Goal: Task Accomplishment & Management: Manage account settings

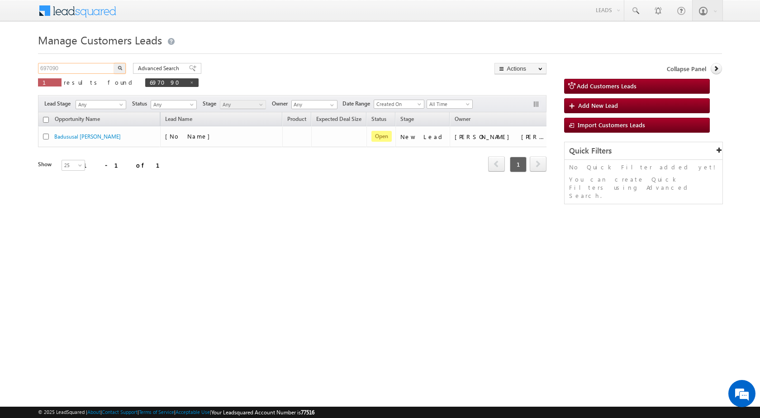
drag, startPoint x: 65, startPoint y: 66, endPoint x: 5, endPoint y: 68, distance: 60.7
click at [5, 68] on body "Menu Rubi Yadav sitar a7@ks erve." at bounding box center [380, 128] width 760 height 257
paste input "743042"
type input "743042"
click at [114, 63] on button "button" at bounding box center [120, 68] width 12 height 11
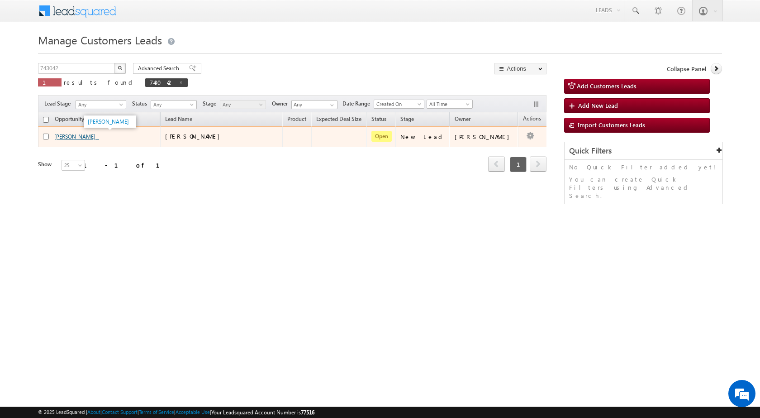
click at [66, 138] on link "[PERSON_NAME] -" at bounding box center [76, 136] width 45 height 7
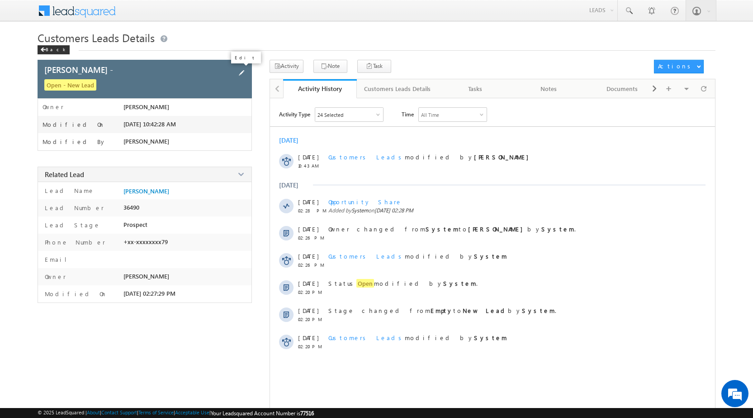
click at [243, 69] on span at bounding box center [242, 73] width 10 height 10
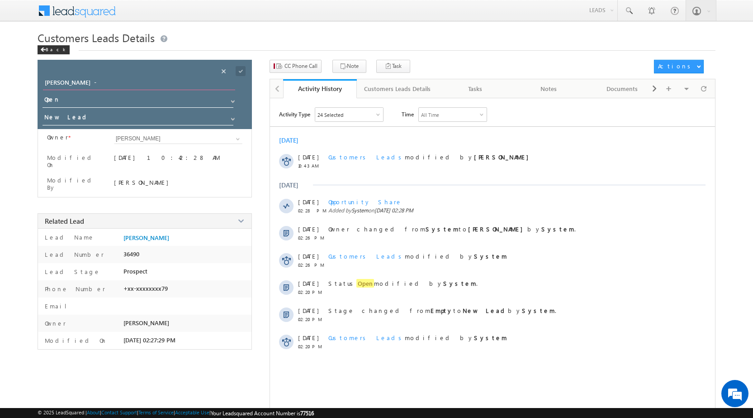
drag, startPoint x: 127, startPoint y: 78, endPoint x: 8, endPoint y: 82, distance: 119.5
click at [8, 82] on body "Menu [PERSON_NAME] sitar a7@ks erve. [DOMAIN_NAME]" at bounding box center [376, 214] width 753 height 429
type input "[PERSON_NAME]"
click at [238, 72] on span at bounding box center [241, 71] width 10 height 10
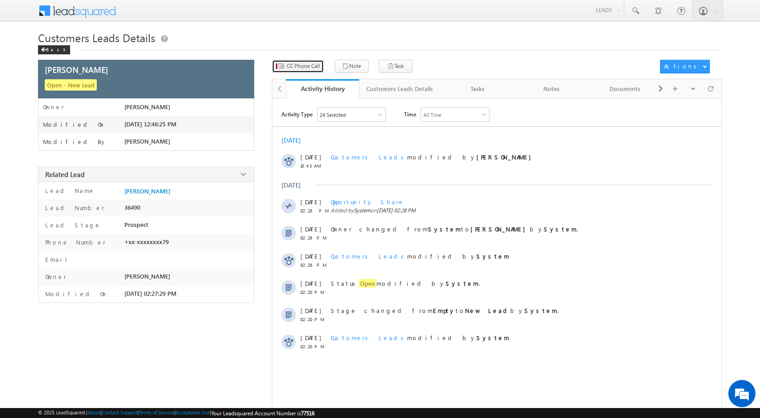
click at [315, 73] on button "CC Phone Call" at bounding box center [298, 66] width 52 height 13
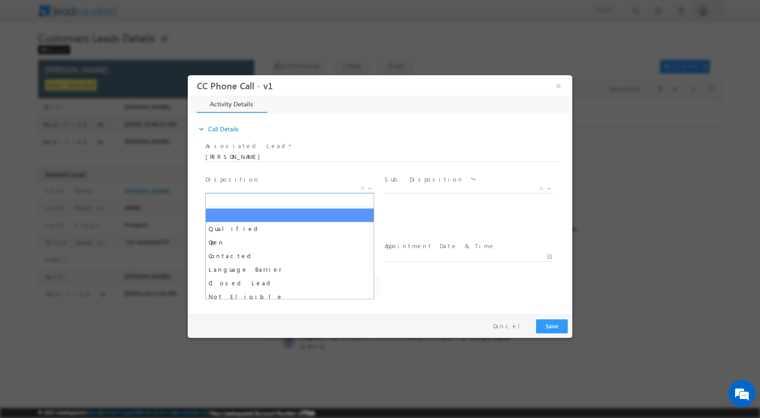
drag, startPoint x: 369, startPoint y: 188, endPoint x: 377, endPoint y: 189, distance: 8.2
click at [370, 188] on b at bounding box center [369, 187] width 5 height 3
select select "[EMAIL_ADDRESS][DOMAIN_NAME]"
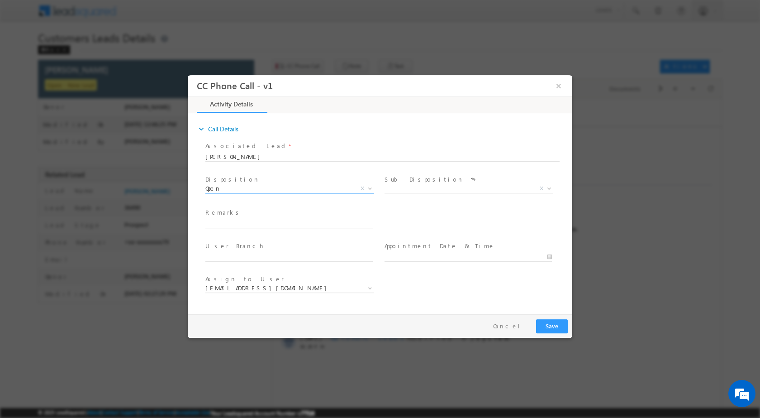
click at [369, 188] on b at bounding box center [369, 187] width 5 height 3
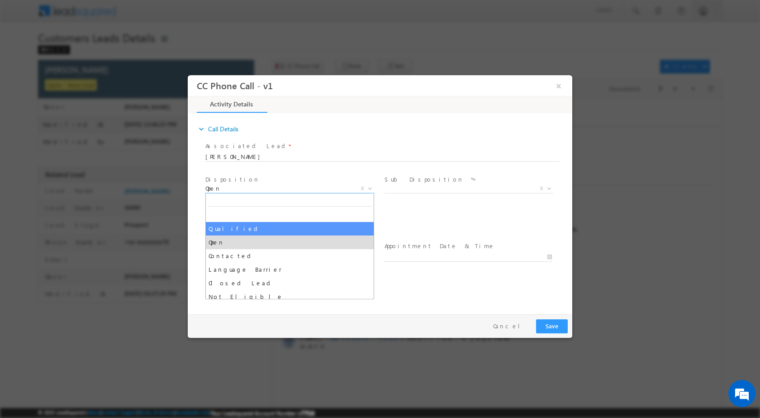
drag, startPoint x: 257, startPoint y: 225, endPoint x: 440, endPoint y: 208, distance: 183.6
select select "Qualified"
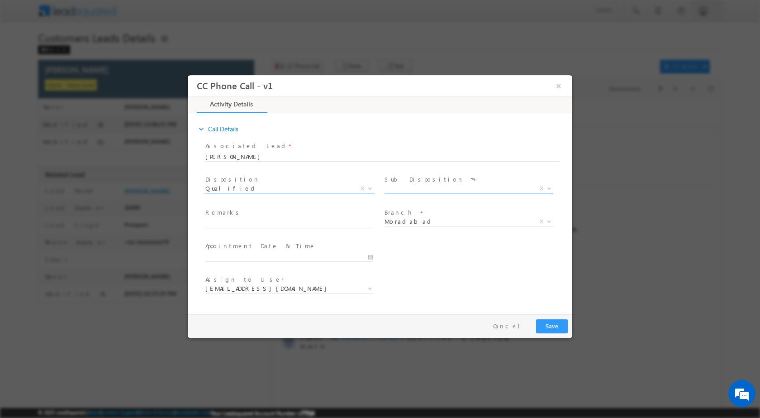
click at [544, 188] on span at bounding box center [548, 188] width 9 height 12
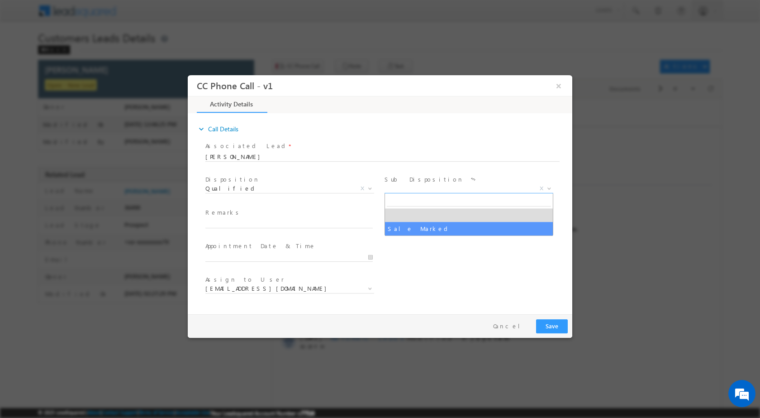
select select "Sale Marked"
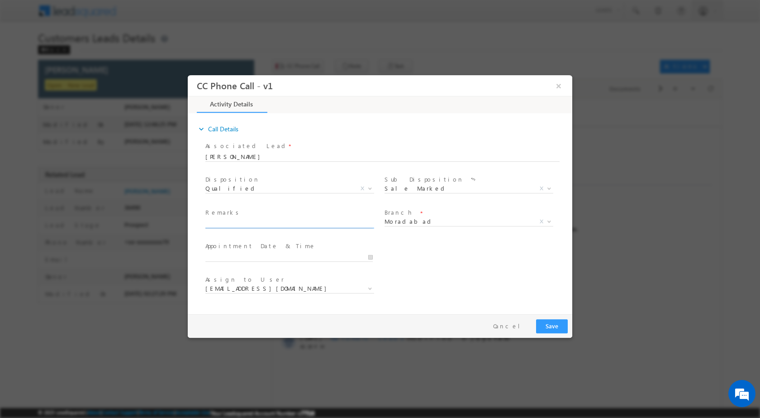
click at [353, 223] on input "text" at bounding box center [288, 223] width 167 height 9
paste input "11/08-Customer Name is [PERSON_NAME] Customer age is [DEMOGRAPHIC_DATA] yrs Loa…"
type input "11/08-Customer Name is [PERSON_NAME] Customer age is [DEMOGRAPHIC_DATA] yrs Loa…"
type input "[DATE] 12:44 PM"
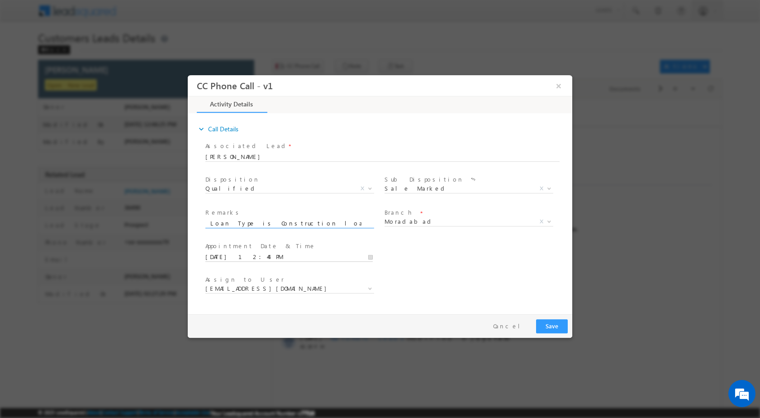
click at [368, 258] on input "[DATE] 12:44 PM" at bounding box center [288, 256] width 167 height 9
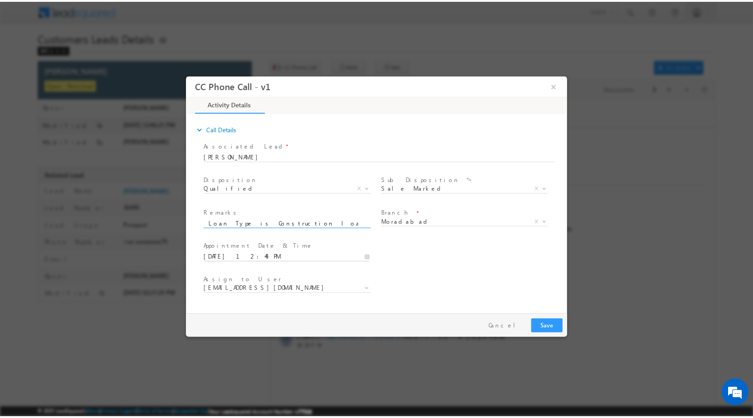
scroll to position [0, 0]
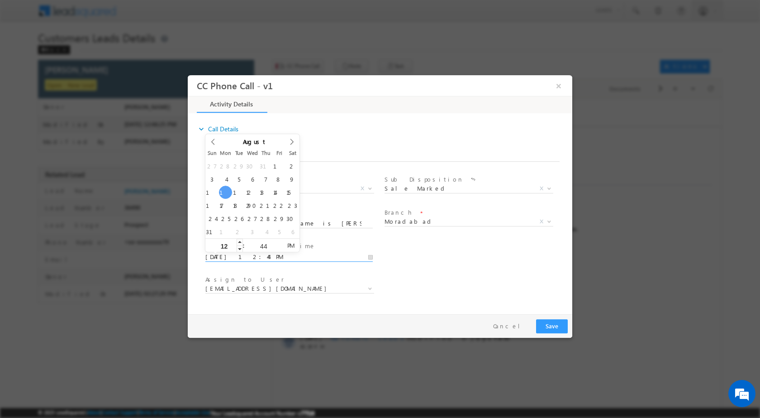
click at [223, 244] on input "12" at bounding box center [224, 246] width 38 height 6
click at [220, 244] on input "12" at bounding box center [224, 246] width 38 height 6
type input "04"
type input "[DATE] 4:44 PM"
click at [261, 245] on input "44" at bounding box center [264, 246] width 38 height 6
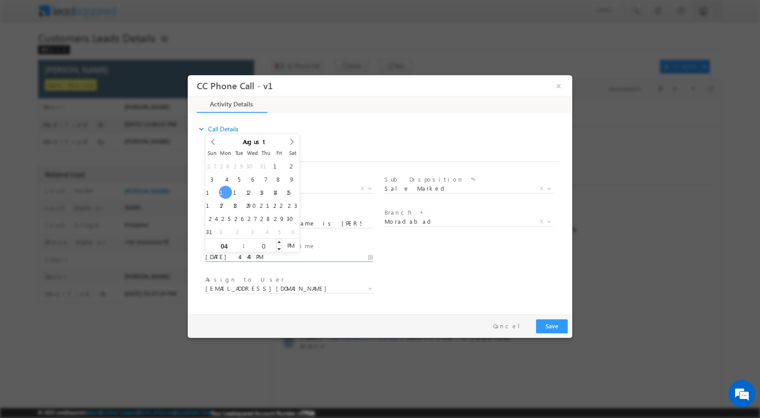
type input "00"
type input "[DATE] 4:00 PM"
click at [474, 267] on div "User Branch * Appointment Date & Time * [DATE] 4:00 PM" at bounding box center [388, 255] width 369 height 33
click at [338, 221] on input "11/08-Customer Name is [PERSON_NAME] Customer age is [DEMOGRAPHIC_DATA] yrs Loa…" at bounding box center [288, 223] width 167 height 9
click at [373, 289] on span at bounding box center [369, 288] width 9 height 12
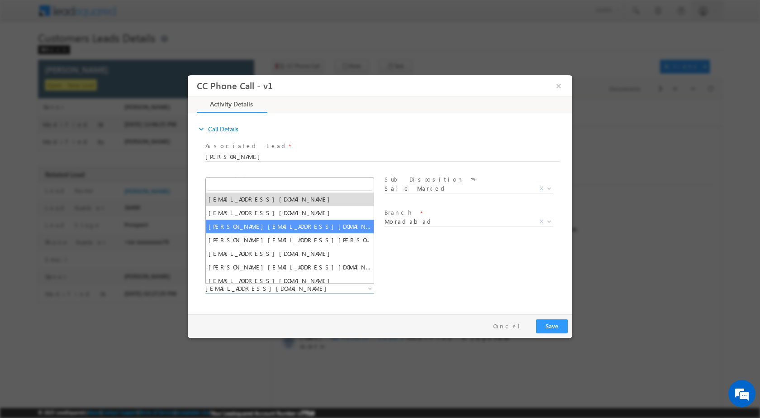
select select "[PERSON_NAME][EMAIL_ADDRESS][DOMAIN_NAME]"
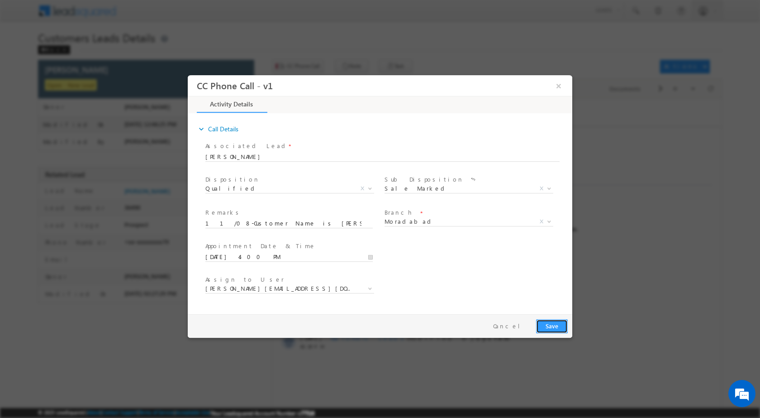
click at [545, 320] on button "Save" at bounding box center [552, 326] width 32 height 14
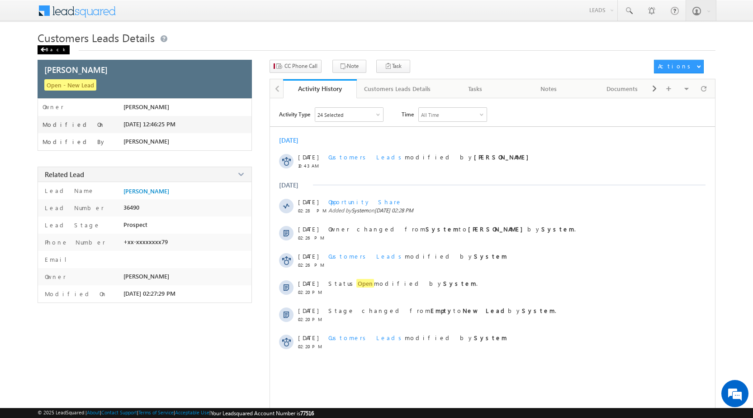
click at [52, 52] on div "Back" at bounding box center [54, 49] width 32 height 9
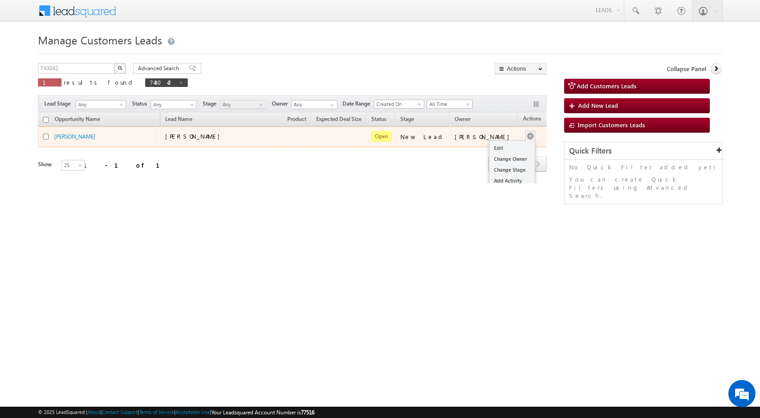
click at [523, 137] on div "Edit Change Owner Change Stage Add Activity Add Task Delete" at bounding box center [530, 137] width 14 height 12
click at [495, 143] on link "Edit" at bounding box center [512, 148] width 45 height 11
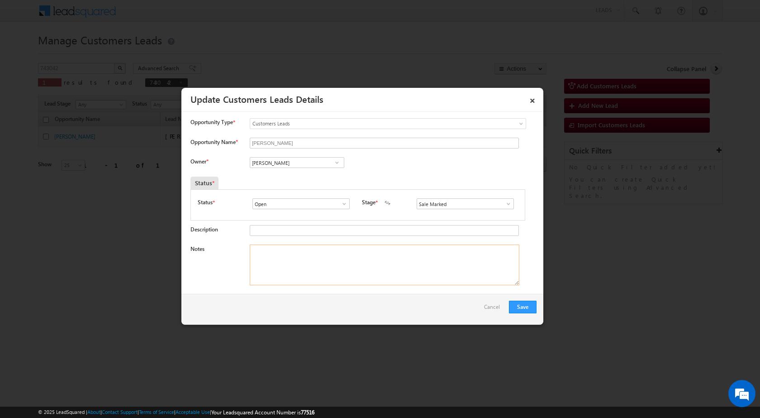
click at [315, 261] on textarea "Notes" at bounding box center [385, 264] width 270 height 41
paste textarea "11/08-Customer Name is Mukesh Kumar Vishwakarma Customer age is 25 yrs Loan Typ…"
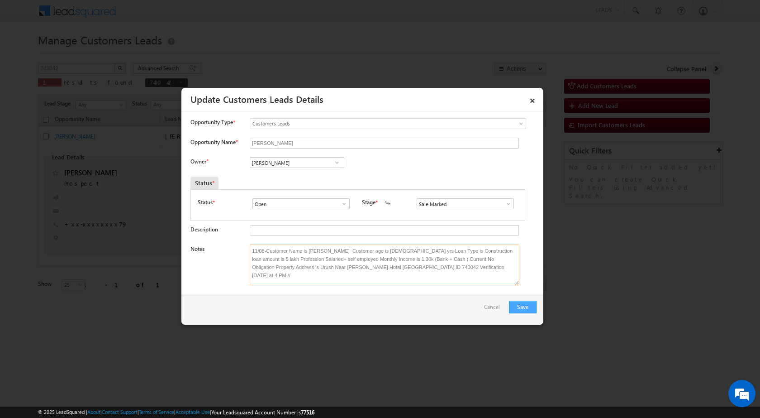
type textarea "11/08-Customer Name is Mukesh Kumar Vishwakarma Customer age is 25 yrs Loan Typ…"
click at [515, 303] on button "Save" at bounding box center [523, 306] width 28 height 13
